Goal: Information Seeking & Learning: Learn about a topic

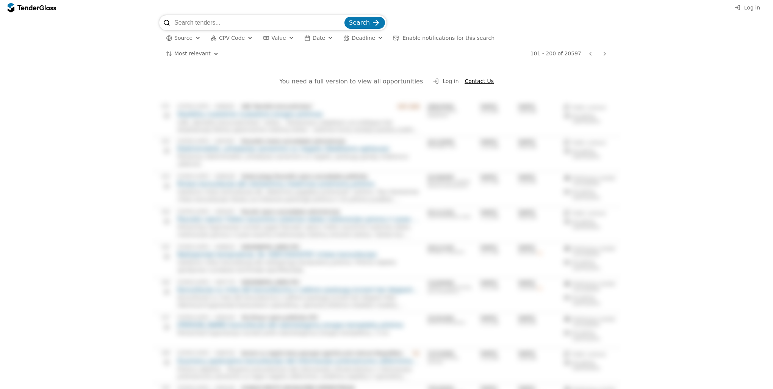
click at [443, 80] on span "Log in" at bounding box center [451, 81] width 16 height 6
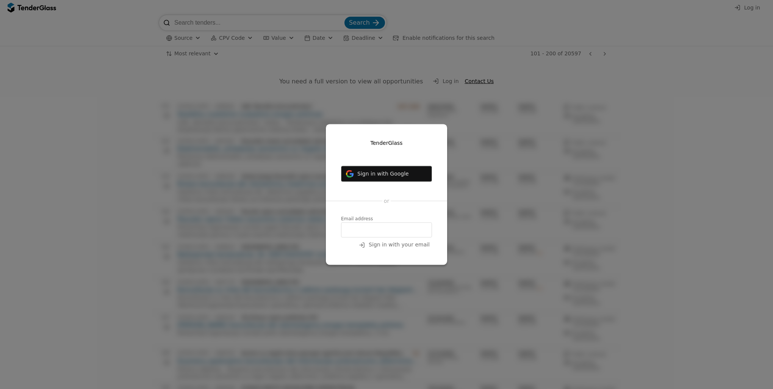
click at [397, 174] on span "Sign in with Google" at bounding box center [384, 174] width 52 height 6
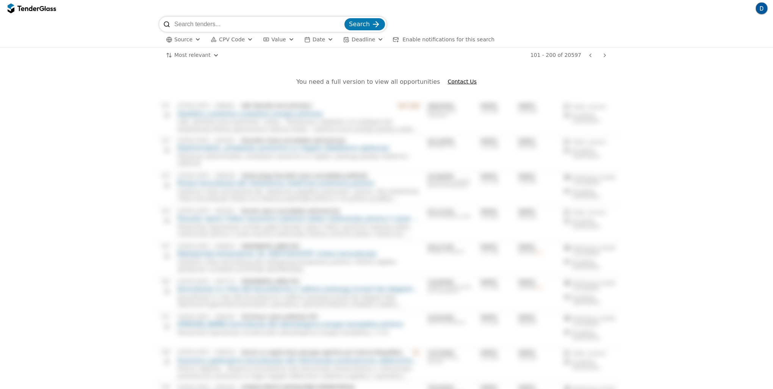
click at [328, 41] on button "Date" at bounding box center [318, 39] width 35 height 9
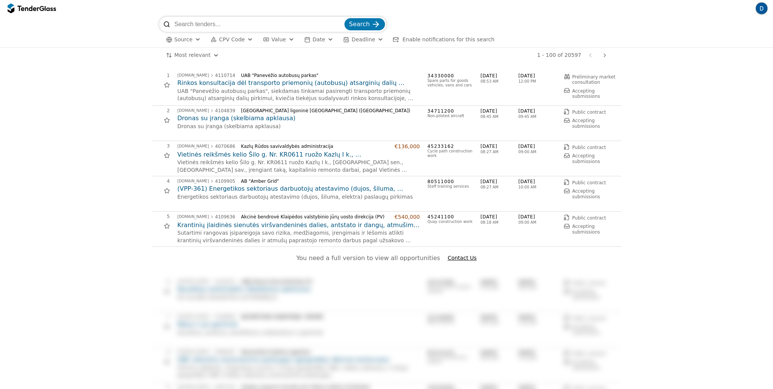
click at [241, 39] on button "CPV Code" at bounding box center [232, 39] width 49 height 9
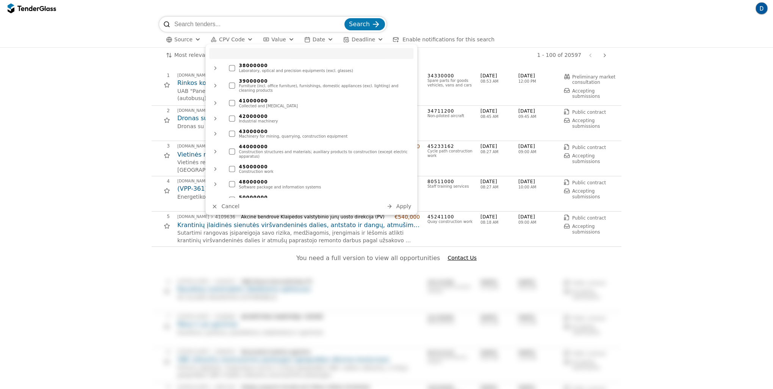
scroll to position [265, 0]
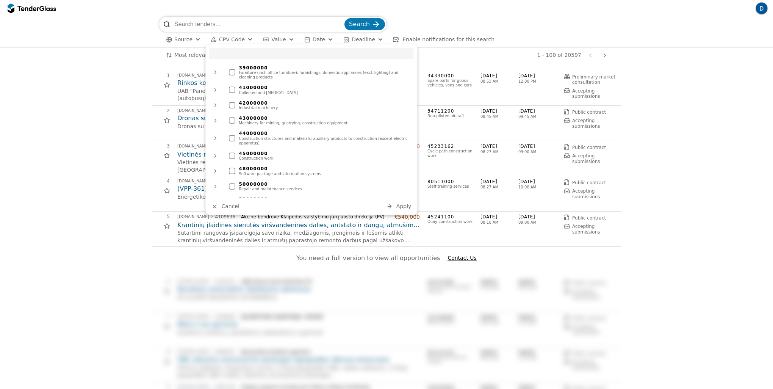
click at [234, 168] on div at bounding box center [232, 171] width 6 height 6
click at [403, 209] on span "Apply" at bounding box center [404, 206] width 15 height 6
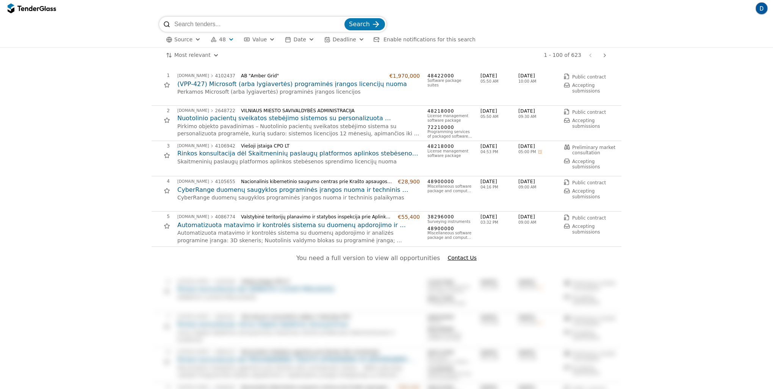
click at [224, 42] on button "48" at bounding box center [223, 39] width 30 height 9
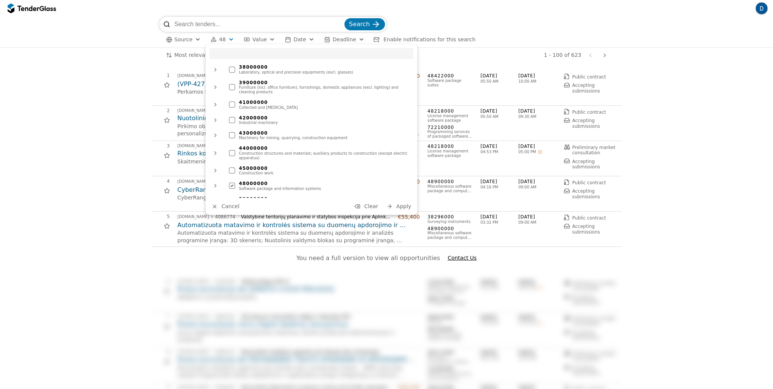
scroll to position [265, 0]
click at [406, 206] on span "Apply" at bounding box center [404, 206] width 15 height 6
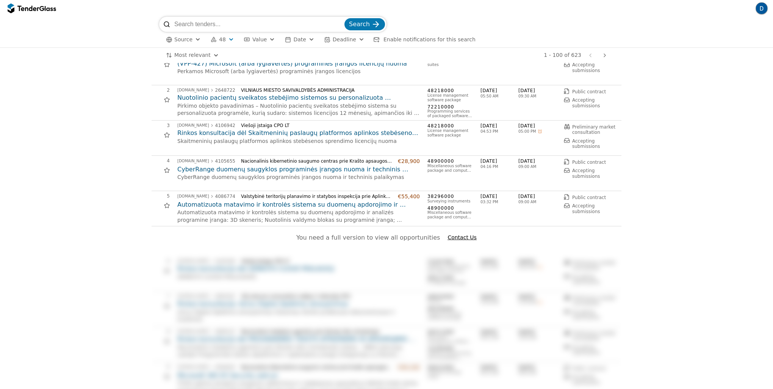
scroll to position [0, 0]
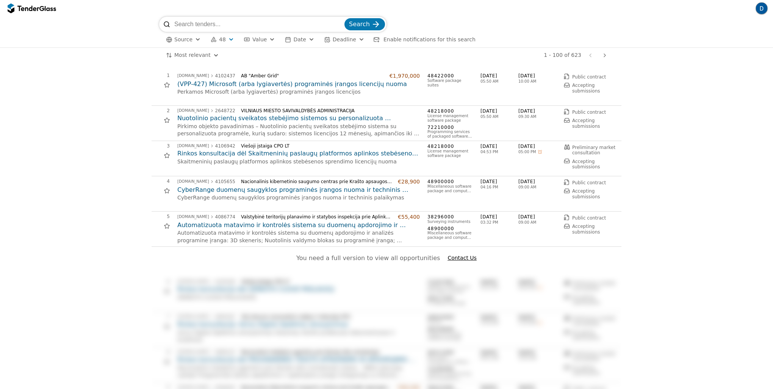
drag, startPoint x: 478, startPoint y: 77, endPoint x: 544, endPoint y: 78, distance: 66.0
click at [482, 78] on div "[DATE] 05:50 AM [DATE] 10:00 AM" at bounding box center [519, 78] width 76 height 11
drag, startPoint x: 544, startPoint y: 78, endPoint x: 533, endPoint y: 81, distance: 10.5
click at [482, 81] on div "10:00 AM" at bounding box center [538, 81] width 38 height 5
click at [304, 83] on h2 "(VPP-427) Microsoft (arba lygiavertės) programinės įrangos licencijų nuoma" at bounding box center [298, 84] width 243 height 8
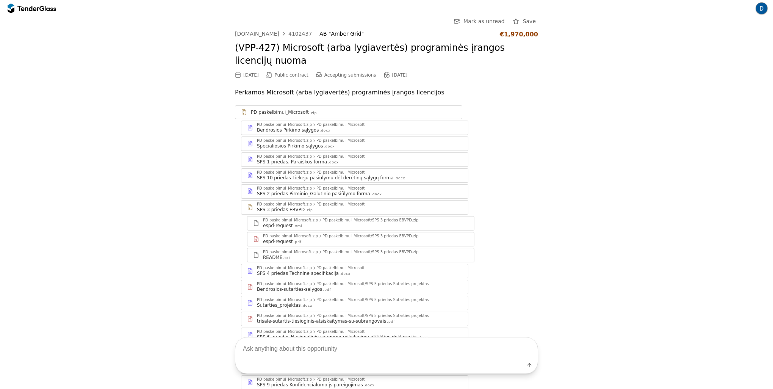
click at [273, 123] on div "PD paskelbimui_Microsoft.zip" at bounding box center [284, 125] width 55 height 4
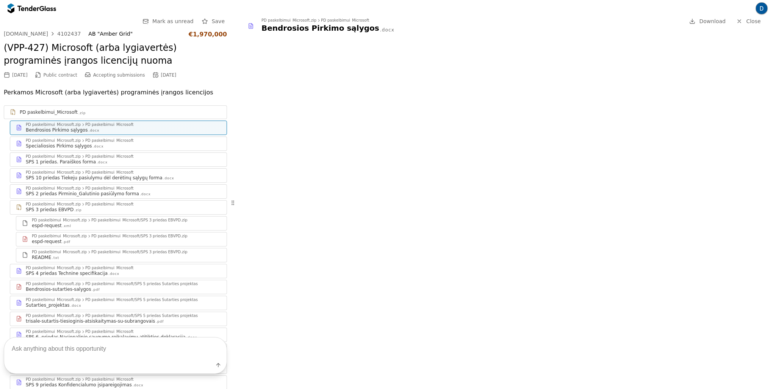
click at [93, 145] on div ".docx" at bounding box center [98, 146] width 11 height 5
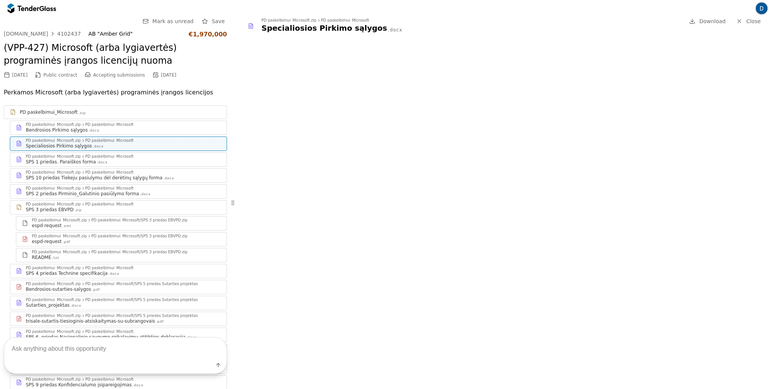
click at [65, 210] on div "SPS 3 priedas EBVPD" at bounding box center [50, 210] width 48 height 6
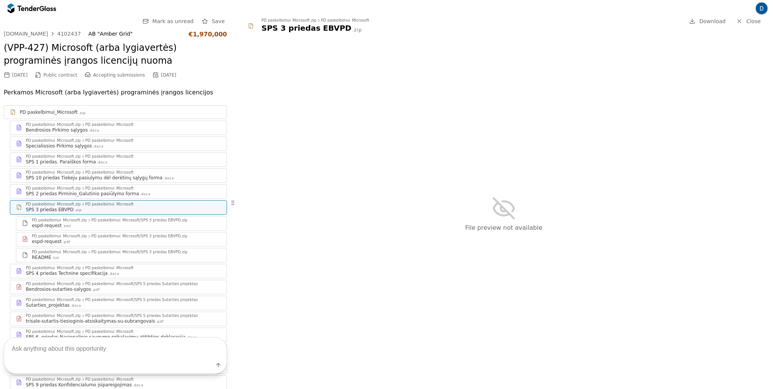
click at [64, 207] on div "SPS 3 priedas EBVPD" at bounding box center [50, 210] width 48 height 6
click at [57, 239] on div "espd-request" at bounding box center [47, 241] width 30 height 6
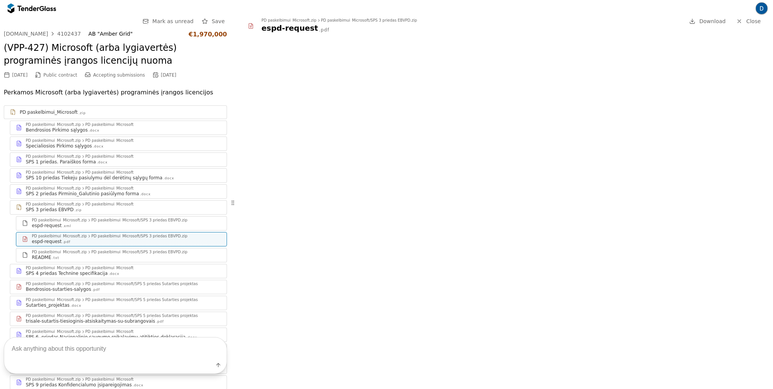
click at [125, 44] on h2 "(VPP-427) Microsoft (arba lygiavertės) programinės įrangos licencijų nuoma" at bounding box center [115, 54] width 223 height 25
click at [60, 35] on div "4102437" at bounding box center [69, 33] width 24 height 5
click at [482, 25] on link "Close" at bounding box center [749, 21] width 34 height 9
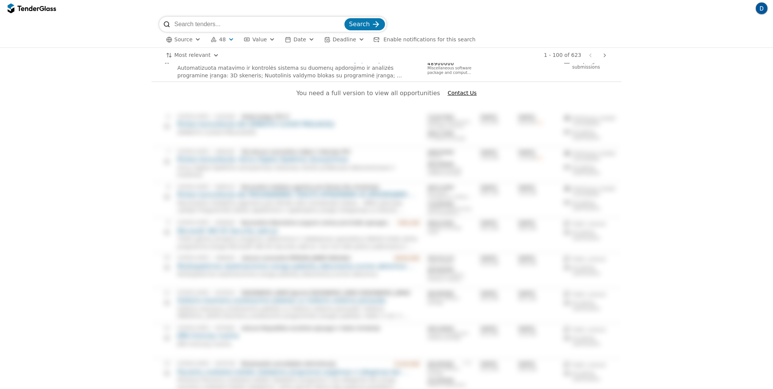
scroll to position [152, 0]
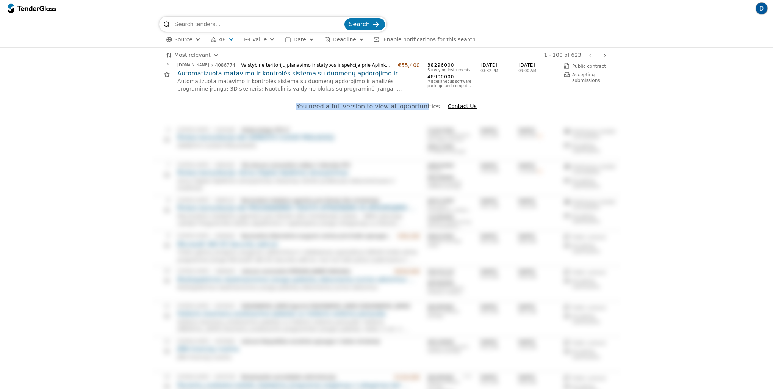
drag, startPoint x: 301, startPoint y: 102, endPoint x: 422, endPoint y: 103, distance: 120.2
click at [422, 103] on div "You need a full version to view all opportunities Contact Us" at bounding box center [387, 110] width 470 height 30
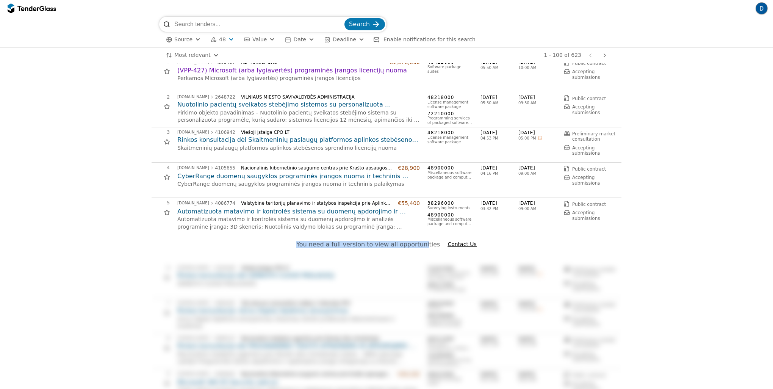
scroll to position [0, 0]
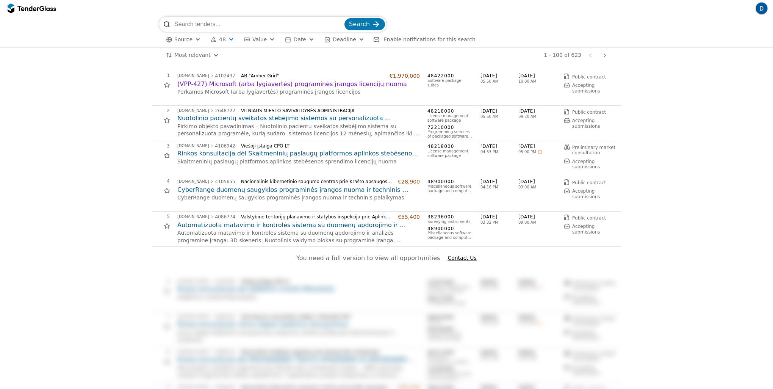
click at [230, 26] on input "search" at bounding box center [258, 24] width 169 height 15
type input "dynamics"
click at [345, 18] on button "Search" at bounding box center [365, 24] width 41 height 12
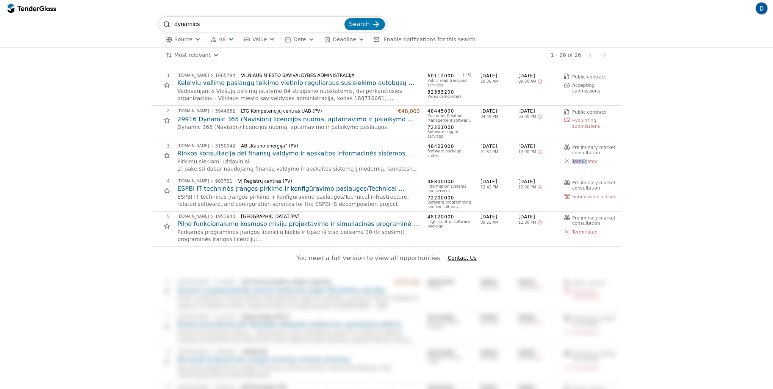
drag, startPoint x: 565, startPoint y: 165, endPoint x: 586, endPoint y: 162, distance: 21.4
click at [482, 162] on div "Terminated" at bounding box center [581, 161] width 34 height 8
drag, startPoint x: 586, startPoint y: 162, endPoint x: 589, endPoint y: 175, distance: 14.0
click at [482, 175] on div "3 [DOMAIN_NAME] 3150942 AB „Kauno energija“ (PV) Rinkos konsultacija dėl finans…" at bounding box center [387, 158] width 470 height 35
click at [389, 40] on span "Enable notifications for this search" at bounding box center [430, 39] width 92 height 6
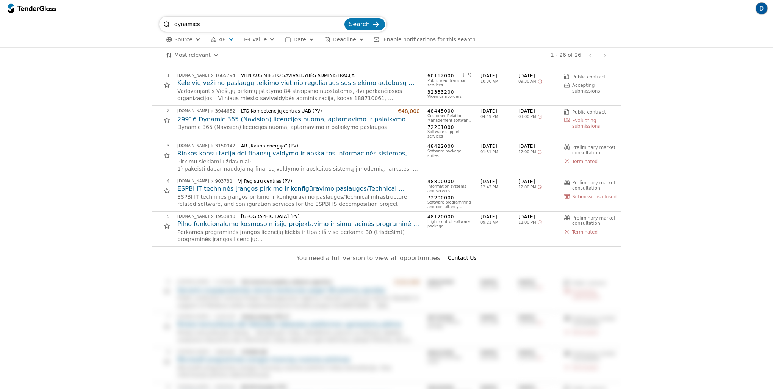
click at [433, 40] on span "Enable notifications for this search" at bounding box center [430, 39] width 92 height 6
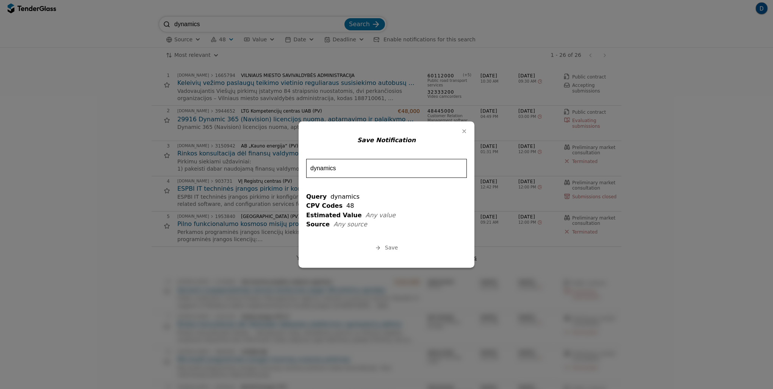
click at [361, 171] on input "dynamics" at bounding box center [386, 168] width 161 height 19
click at [387, 249] on span "Save" at bounding box center [391, 248] width 13 height 6
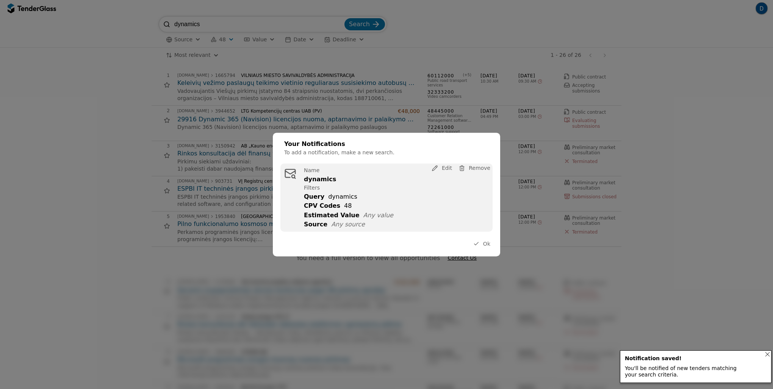
click at [450, 169] on span "Edit" at bounding box center [447, 168] width 10 height 6
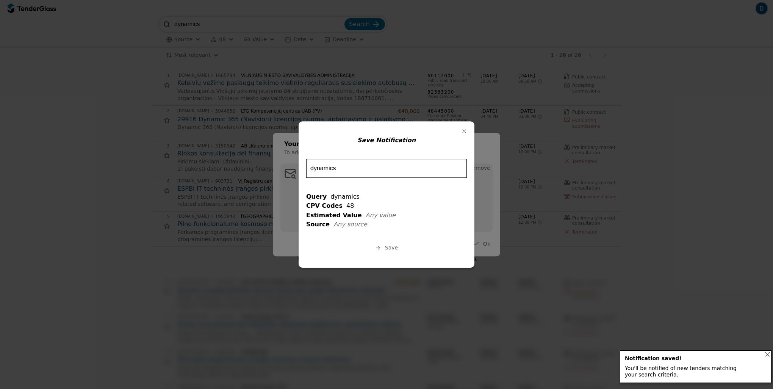
click at [390, 166] on input "dynamics" at bounding box center [386, 168] width 161 height 19
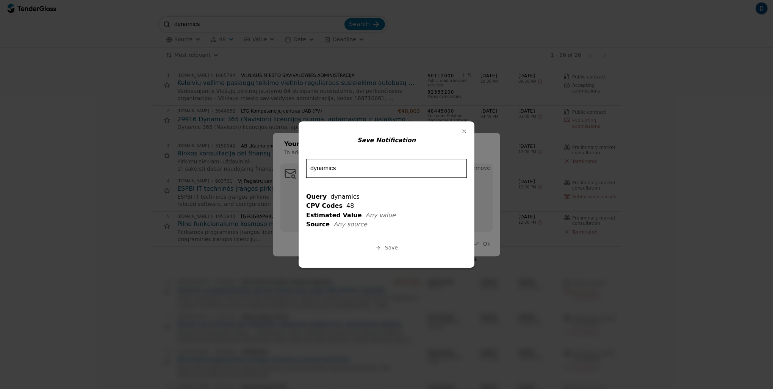
click at [396, 175] on input "dynamics" at bounding box center [386, 168] width 161 height 19
click at [389, 166] on input "dynamics" at bounding box center [386, 168] width 161 height 19
type input "dynamics m365"
click at [397, 248] on button "Save" at bounding box center [386, 247] width 27 height 9
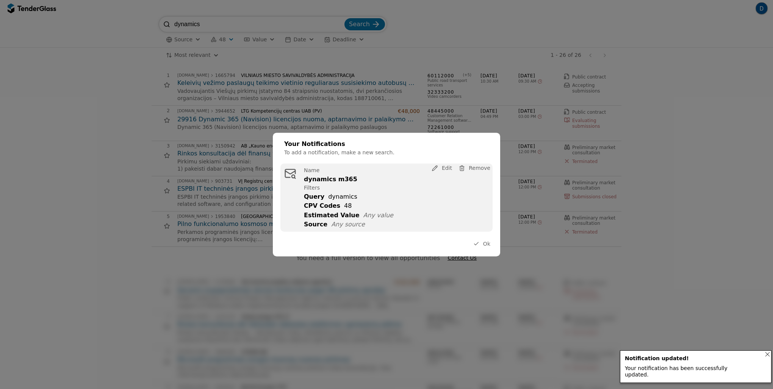
click at [367, 218] on span "Any value" at bounding box center [379, 215] width 30 height 7
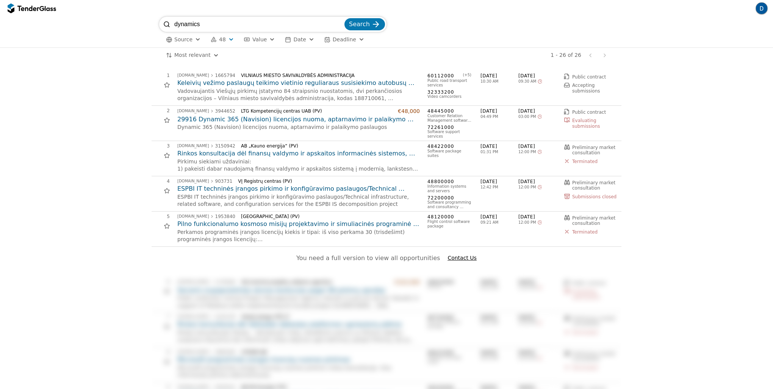
click at [339, 39] on span "Deadline" at bounding box center [345, 39] width 24 height 6
click at [441, 38] on div "Source 48 Type Buyer Value Date Deadline All filters" at bounding box center [386, 40] width 455 height 16
click at [313, 26] on input "dynamics" at bounding box center [258, 24] width 169 height 15
click at [376, 25] on div "submit" at bounding box center [376, 24] width 30 height 30
click at [482, 8] on button "button" at bounding box center [762, 8] width 12 height 12
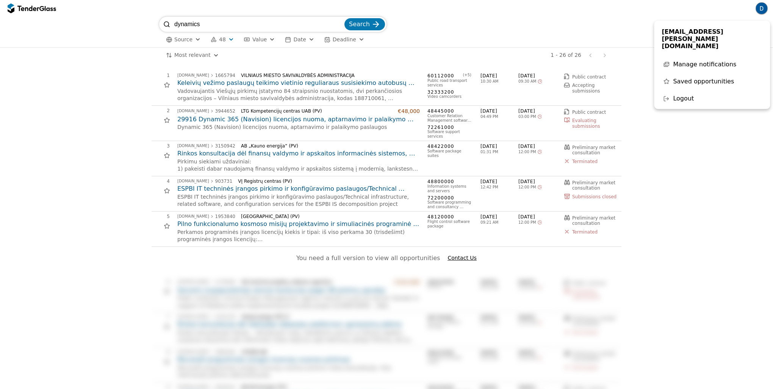
click at [482, 61] on span "Manage notifications" at bounding box center [704, 64] width 63 height 7
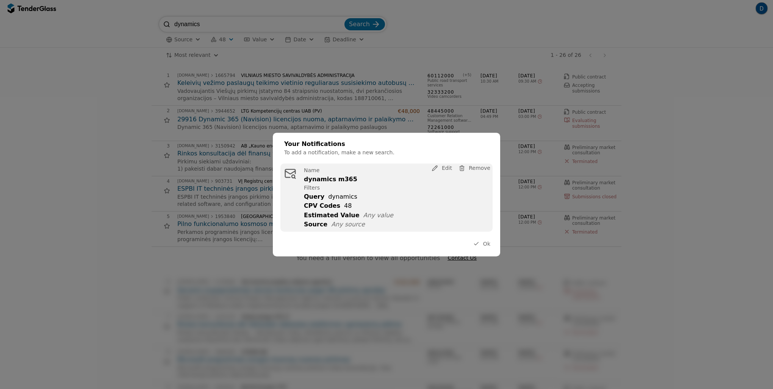
click at [373, 204] on div "CPV Codes 48" at bounding box center [398, 205] width 189 height 7
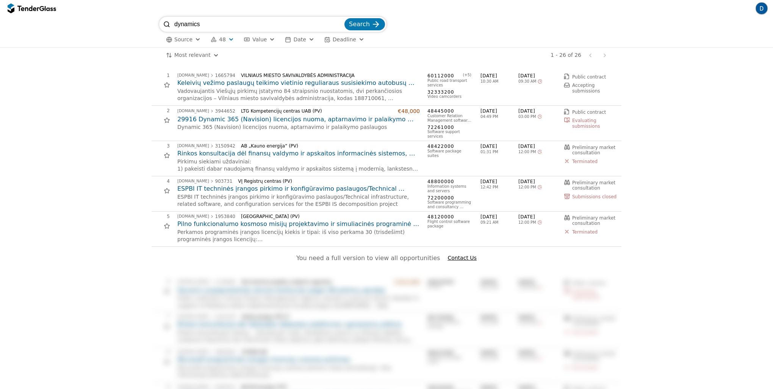
click at [482, 6] on button "button" at bounding box center [762, 8] width 12 height 12
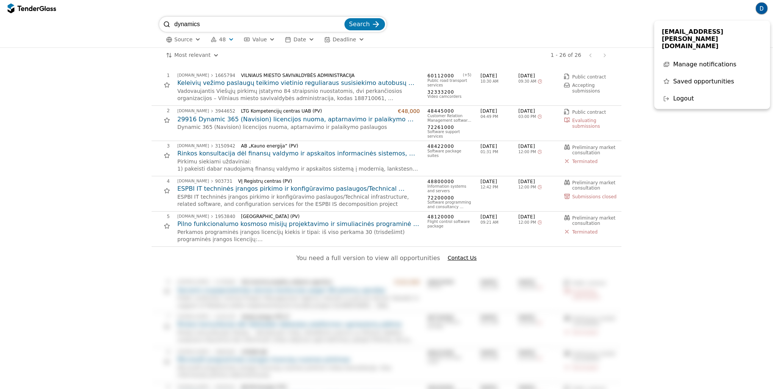
click at [482, 61] on span "Manage notifications" at bounding box center [704, 64] width 63 height 7
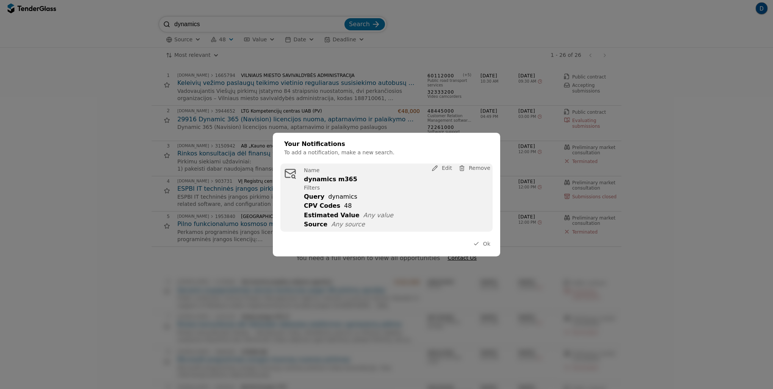
click at [438, 245] on div "Ok" at bounding box center [387, 243] width 212 height 9
click at [441, 185] on div "Name dynamics m365 Filters Query dynamics CPV Codes 48 Estimated Value Any valu…" at bounding box center [398, 197] width 189 height 68
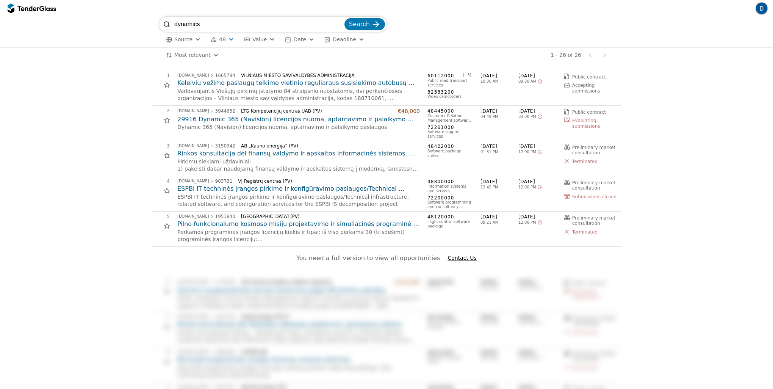
click at [482, 7] on button "button" at bounding box center [762, 8] width 12 height 12
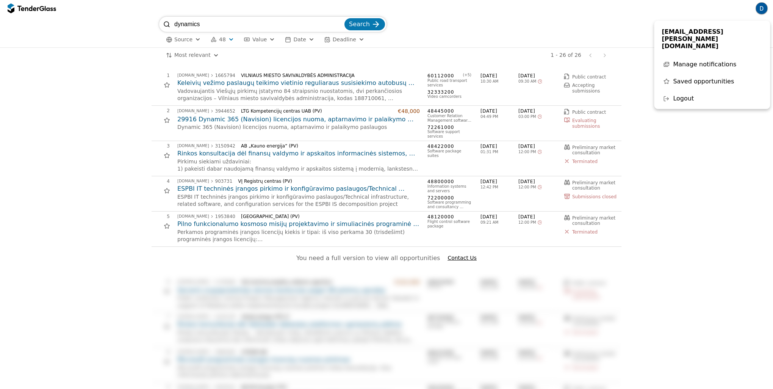
click at [482, 61] on span "Manage notifications" at bounding box center [704, 64] width 63 height 7
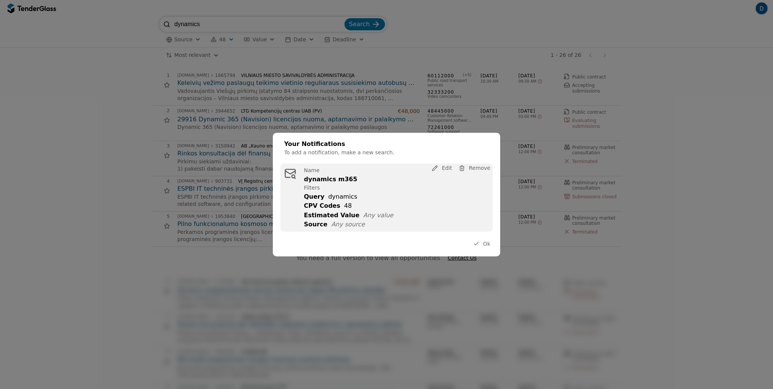
click at [446, 167] on span "Edit" at bounding box center [447, 168] width 10 height 6
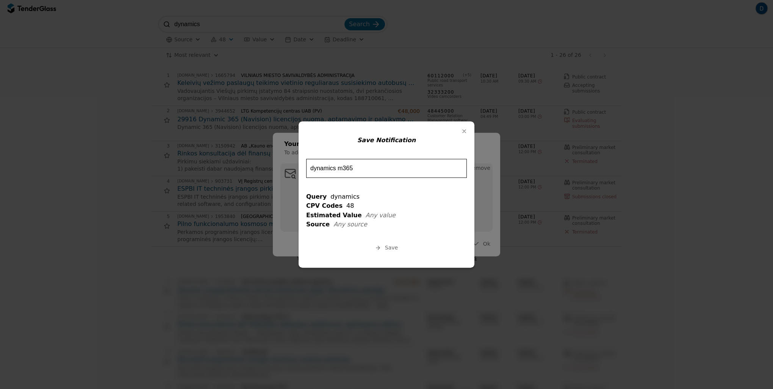
click at [352, 196] on div "dynamics" at bounding box center [345, 196] width 29 height 7
drag, startPoint x: 347, startPoint y: 196, endPoint x: 329, endPoint y: 201, distance: 18.8
click at [329, 201] on div "Query dynamics CPV Codes 48 Estimated Value Any value Source Any source" at bounding box center [386, 210] width 161 height 35
drag, startPoint x: 329, startPoint y: 201, endPoint x: 314, endPoint y: 202, distance: 15.2
click at [314, 202] on span "CPV Codes" at bounding box center [324, 205] width 36 height 7
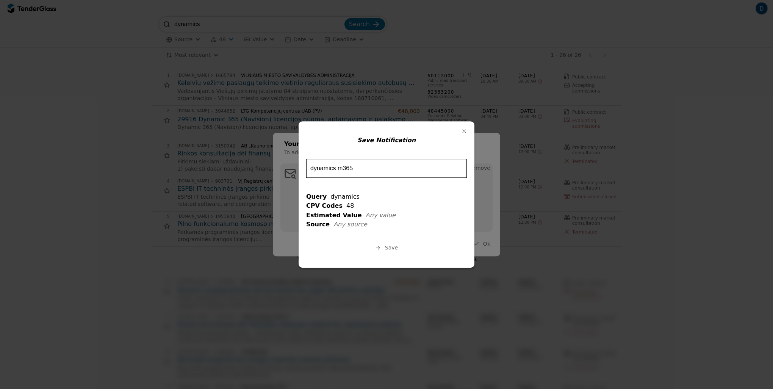
click at [331, 201] on div "Query dynamics CPV Codes 48 Estimated Value Any value Source Any source" at bounding box center [386, 210] width 161 height 35
drag, startPoint x: 331, startPoint y: 201, endPoint x: 339, endPoint y: 215, distance: 15.6
click at [339, 215] on span "Estimated Value" at bounding box center [334, 215] width 56 height 7
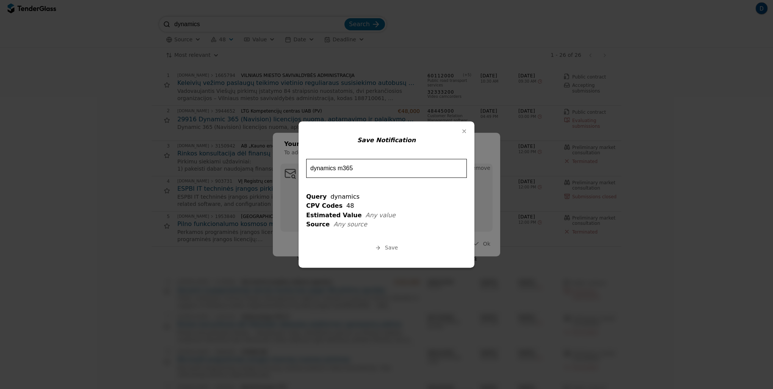
click at [347, 206] on div "48" at bounding box center [351, 205] width 8 height 7
click at [463, 135] on button "Label" at bounding box center [464, 131] width 11 height 11
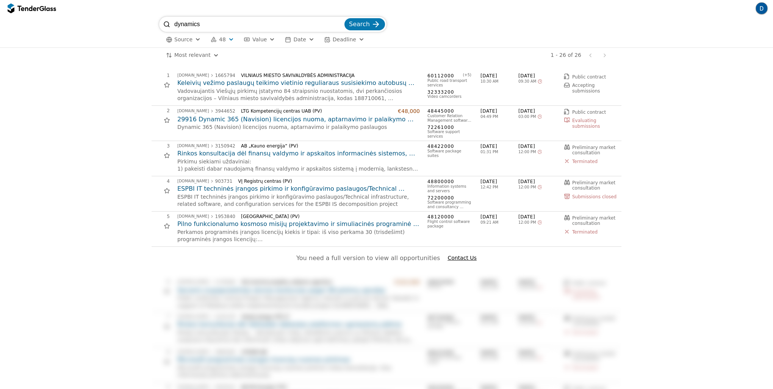
click at [209, 30] on input "dynamics" at bounding box center [258, 24] width 169 height 15
drag, startPoint x: 228, startPoint y: 24, endPoint x: -42, endPoint y: 11, distance: 270.6
click at [0, 11] on html "dynamics Search Source 48 Type Buyer Value Date Deadline All filters Most relev…" at bounding box center [386, 194] width 773 height 389
type input "m365"
click at [345, 18] on button "Search" at bounding box center [365, 24] width 41 height 12
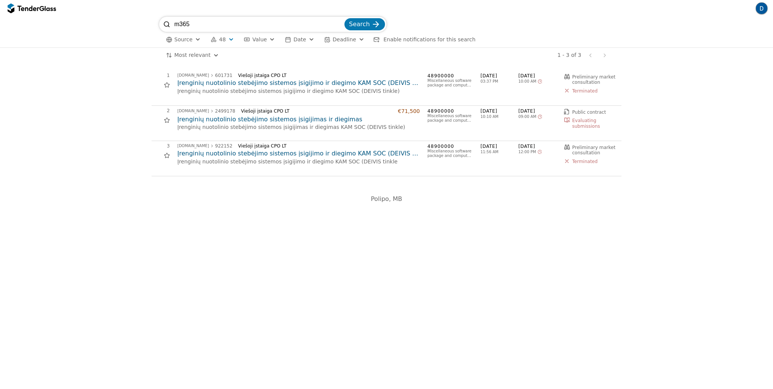
click at [416, 39] on span "Enable notifications for this search" at bounding box center [430, 39] width 92 height 6
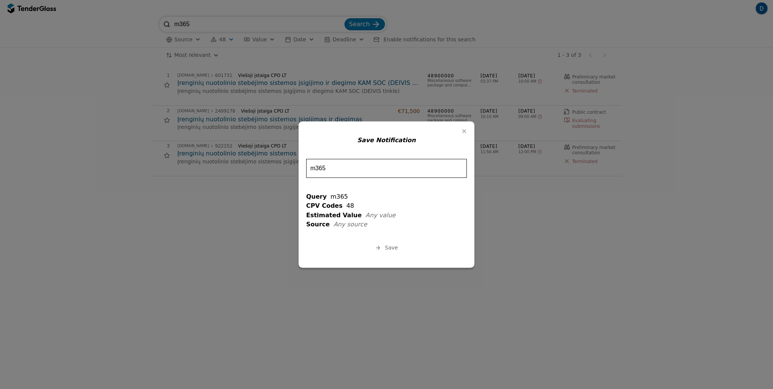
click at [388, 246] on span "Save" at bounding box center [391, 248] width 13 height 6
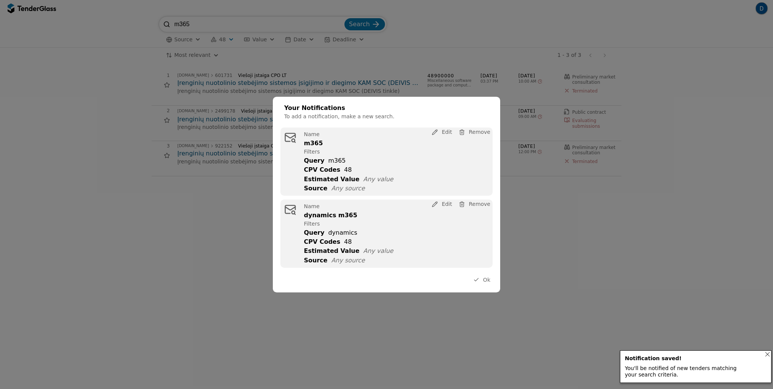
click at [482, 255] on button "Ok" at bounding box center [482, 279] width 22 height 9
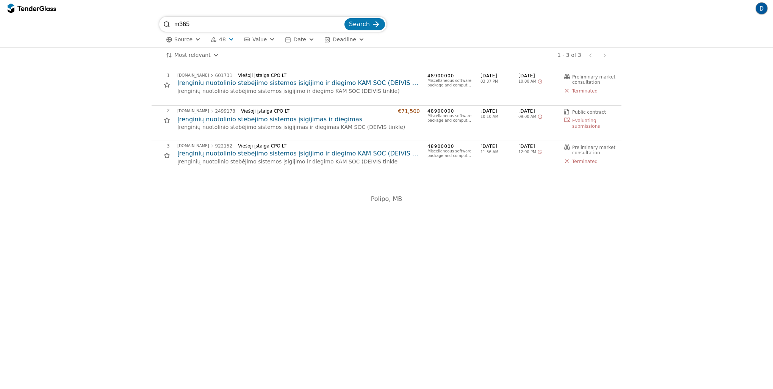
drag, startPoint x: 252, startPoint y: 251, endPoint x: 102, endPoint y: 107, distance: 208.1
click at [251, 251] on div "# Opportunity Published Deadline 1 [DOMAIN_NAME] 601731 Viešoji įstaiga CPO LT …" at bounding box center [386, 226] width 773 height 326
